Goal: Navigation & Orientation: Find specific page/section

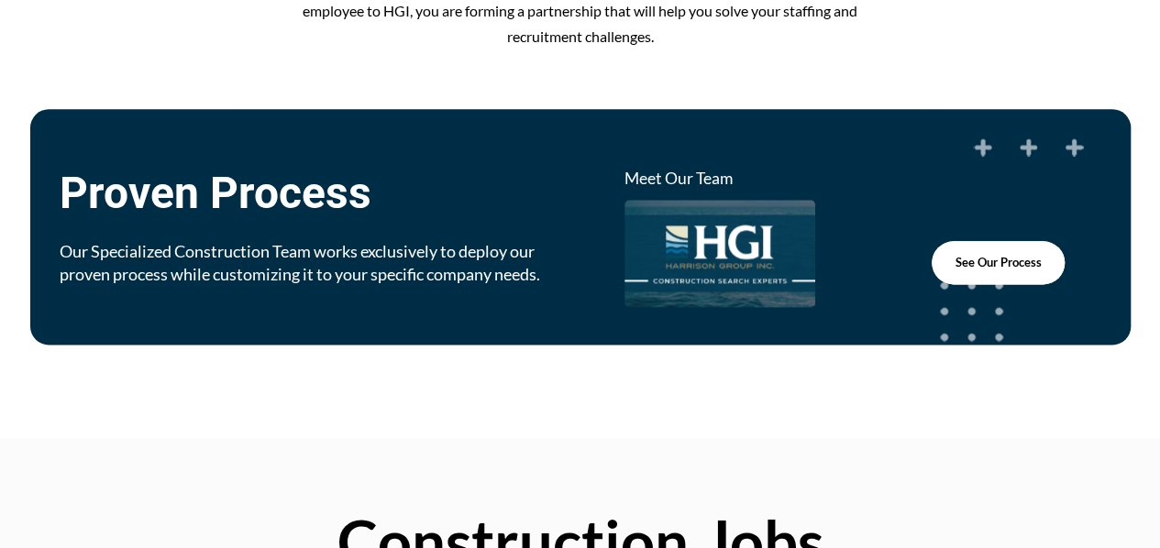
scroll to position [1008, 0]
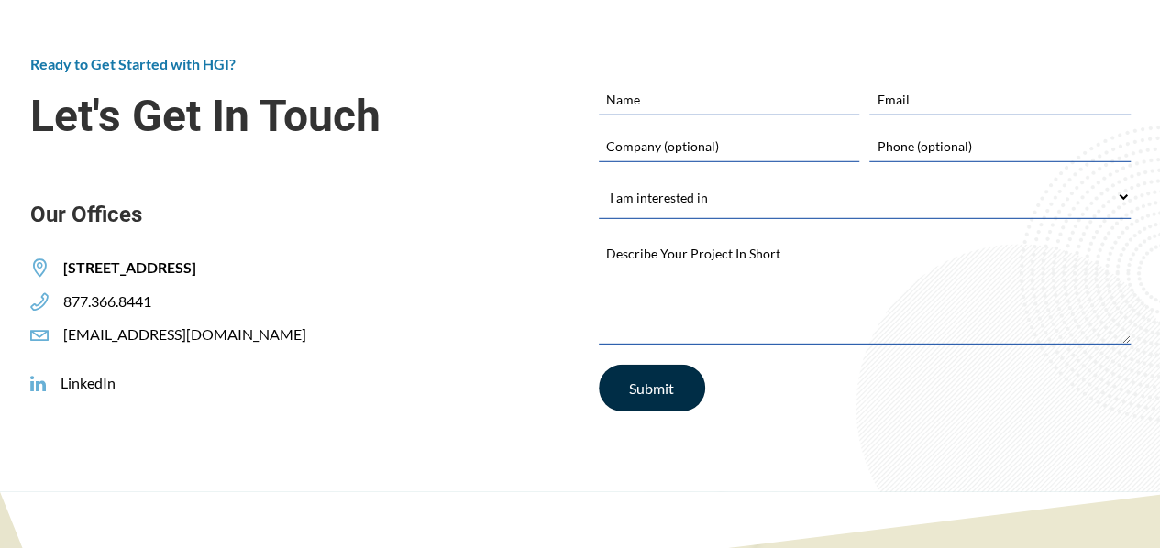
scroll to position [2567, 0]
